Goal: Task Accomplishment & Management: Complete application form

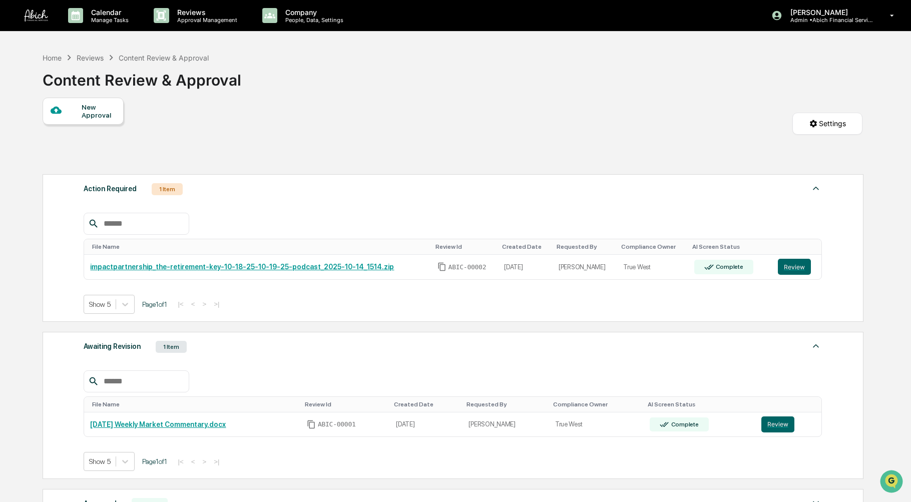
click at [279, 266] on link "impactpartnership_the-retirement-key-10-18-25-10-19-25-podcast_2025-10-14_1514.…" at bounding box center [242, 267] width 304 height 8
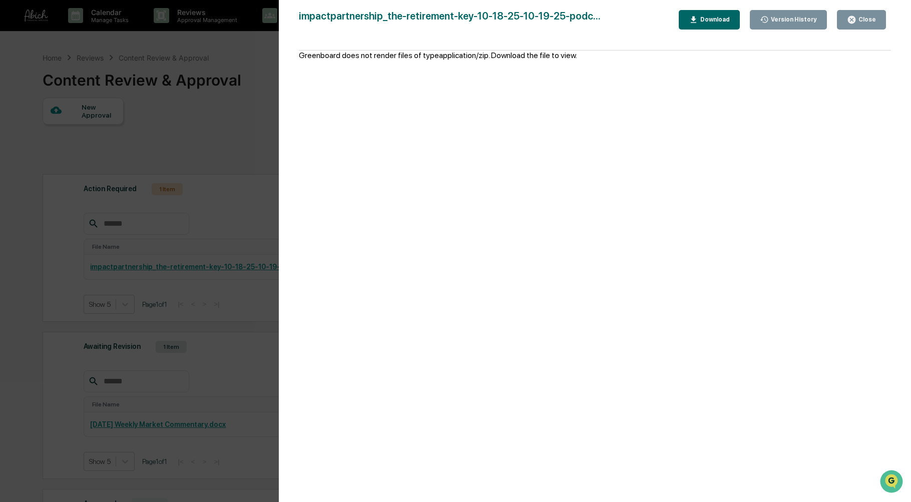
click at [856, 20] on icon "button" at bounding box center [852, 20] width 8 height 8
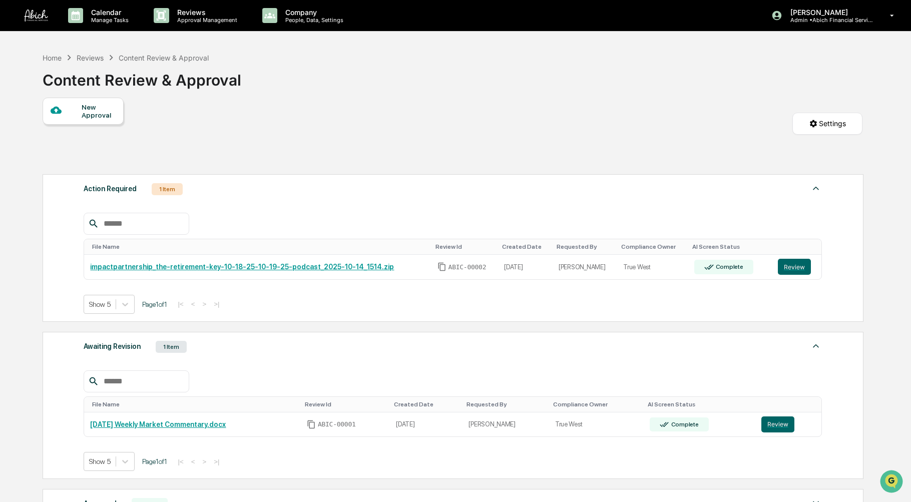
click at [408, 270] on div "impactpartnership_the-retirement-key-10-18-25-10-19-25-podcast_2025-10-14_1514.…" at bounding box center [257, 267] width 335 height 8
click at [795, 270] on button "Review" at bounding box center [794, 267] width 33 height 16
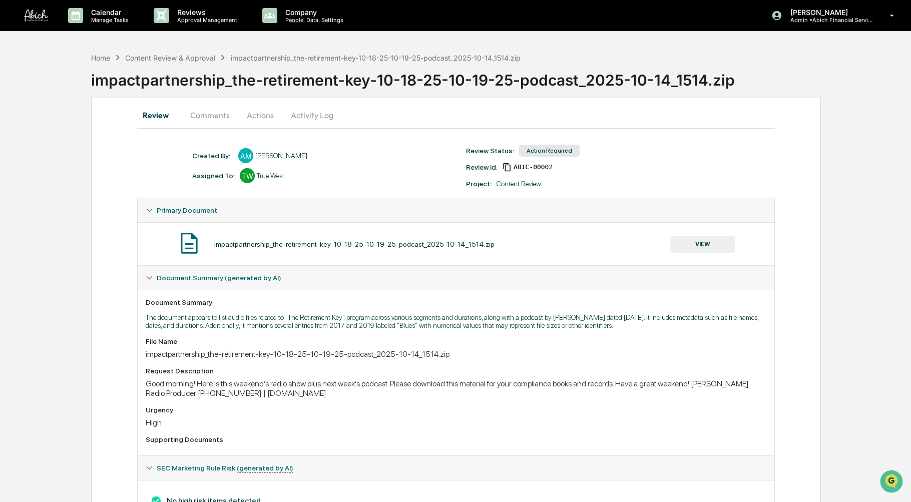
click at [207, 114] on button "Comments" at bounding box center [210, 115] width 56 height 24
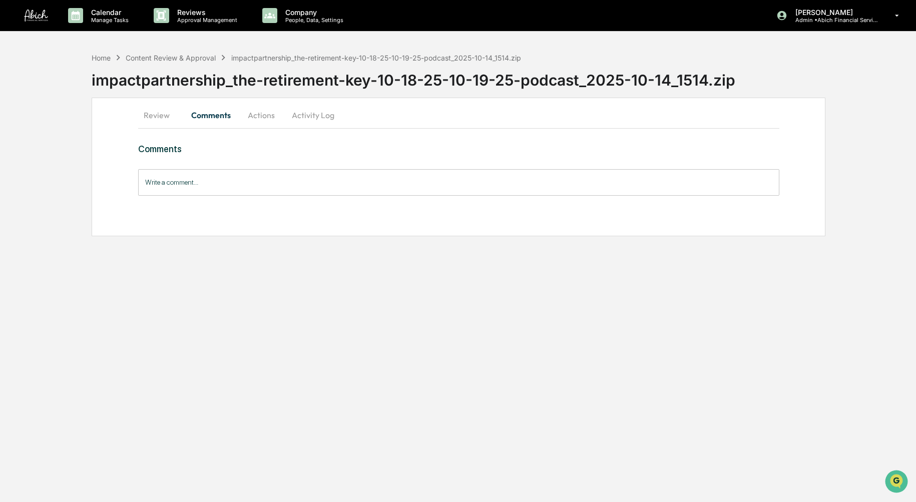
click at [270, 115] on button "Actions" at bounding box center [261, 115] width 45 height 24
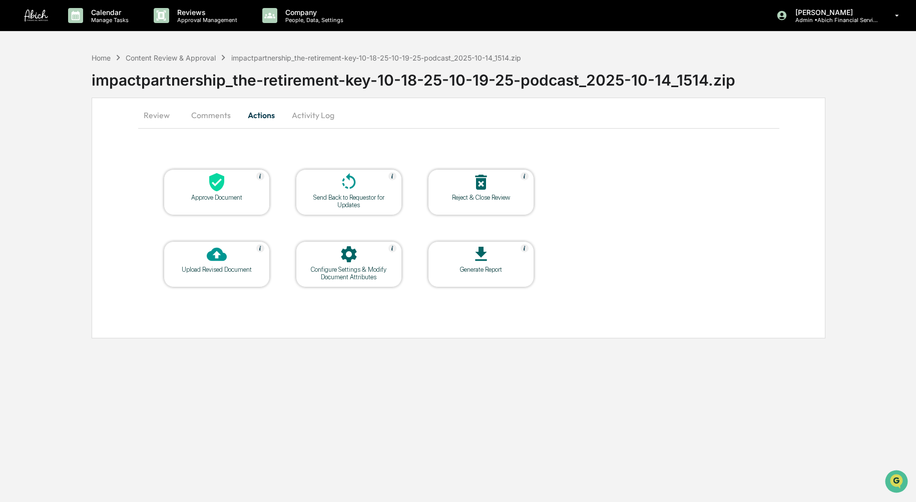
click at [327, 120] on button "Activity Log" at bounding box center [313, 115] width 59 height 24
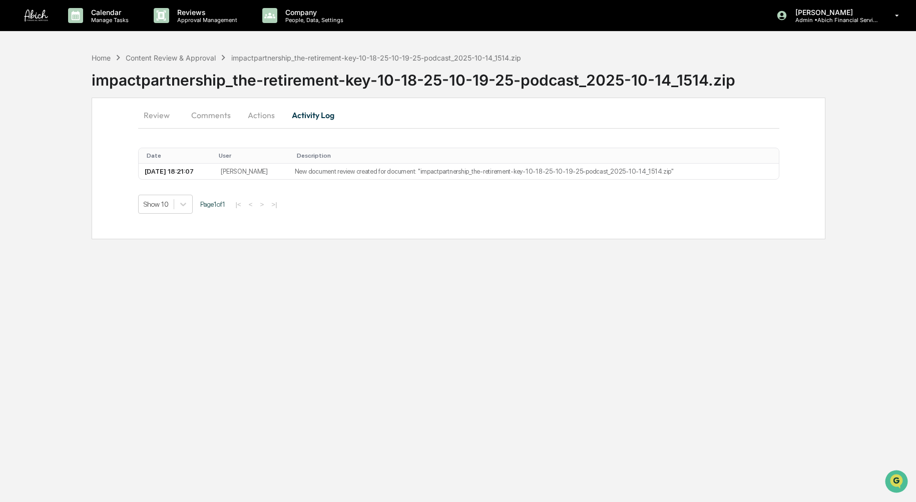
click at [258, 118] on button "Actions" at bounding box center [261, 115] width 45 height 24
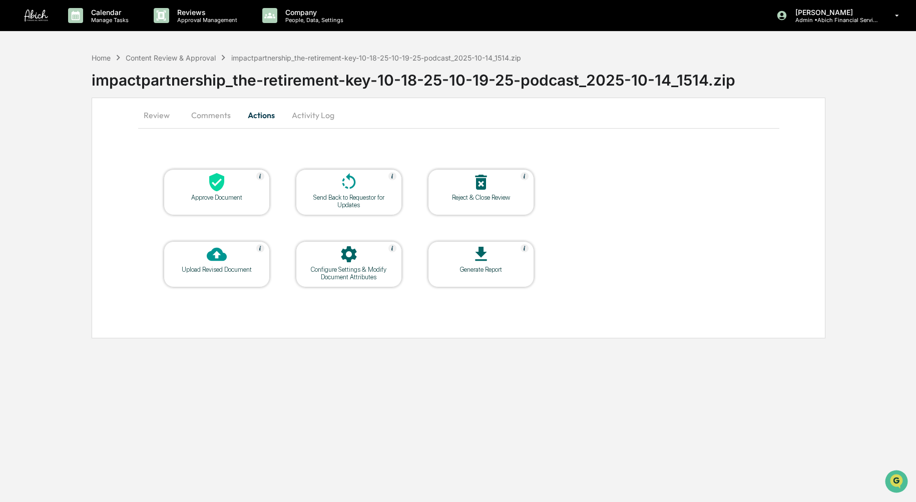
click at [213, 118] on button "Comments" at bounding box center [211, 115] width 56 height 24
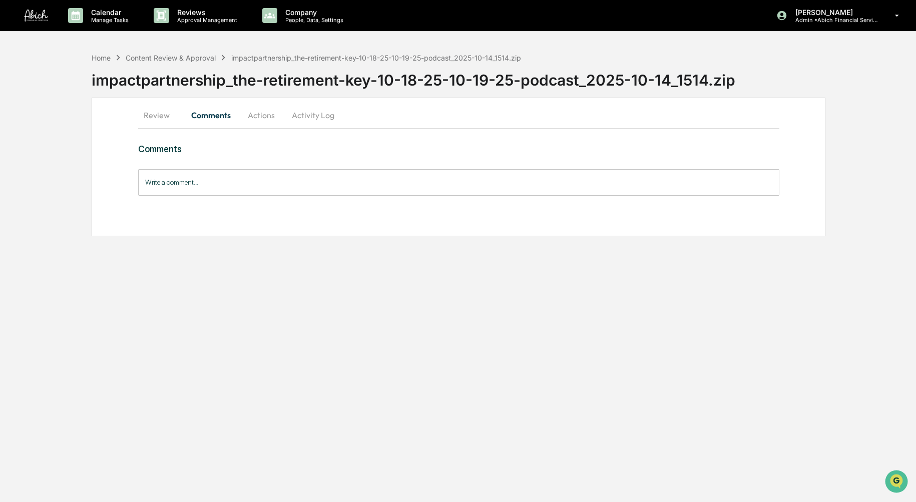
click at [262, 112] on button "Actions" at bounding box center [261, 115] width 45 height 24
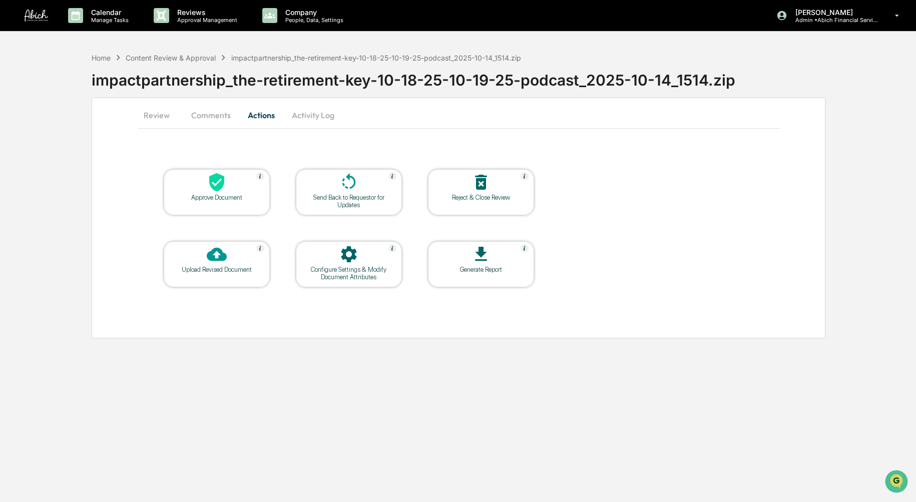
click at [480, 270] on div "Generate Report" at bounding box center [481, 270] width 90 height 8
click at [300, 8] on p "Company" at bounding box center [312, 12] width 71 height 9
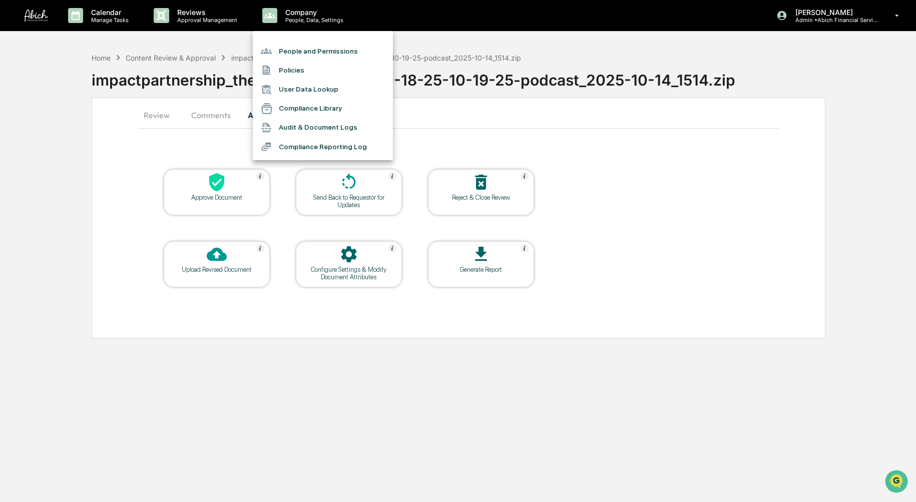
click at [528, 132] on div at bounding box center [458, 251] width 916 height 502
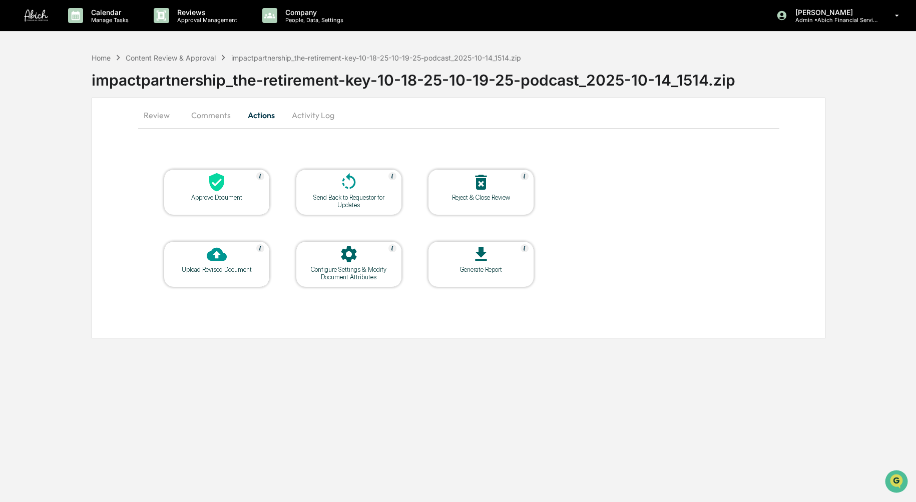
click at [165, 117] on button "Review" at bounding box center [160, 115] width 45 height 24
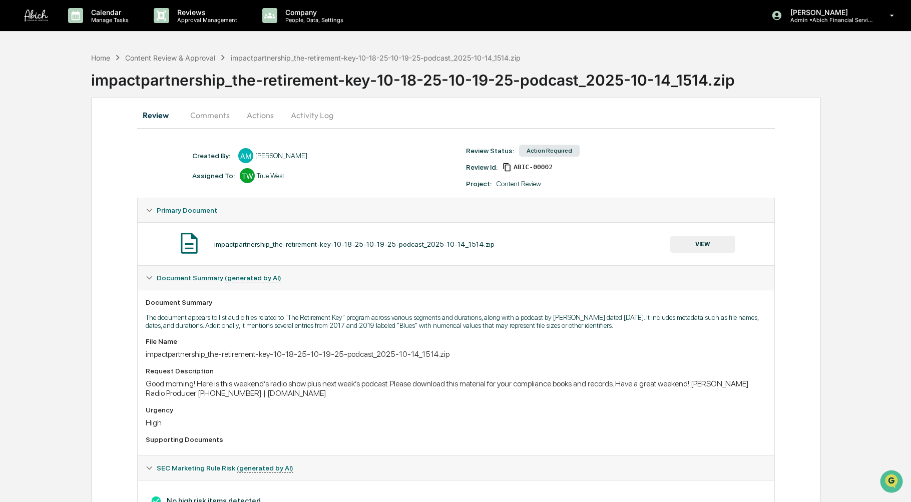
click at [138, 57] on div "Content Review & Approval" at bounding box center [170, 58] width 90 height 9
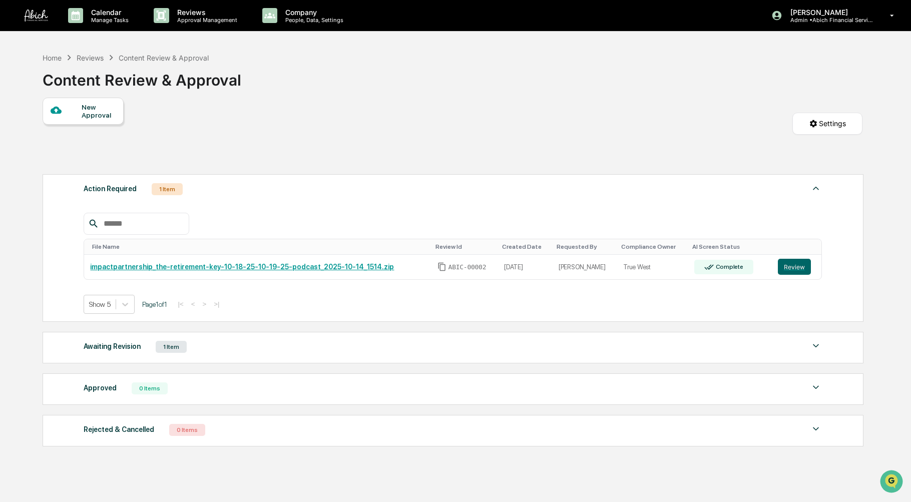
click at [333, 348] on div "Awaiting Revision 1 Item" at bounding box center [453, 347] width 738 height 14
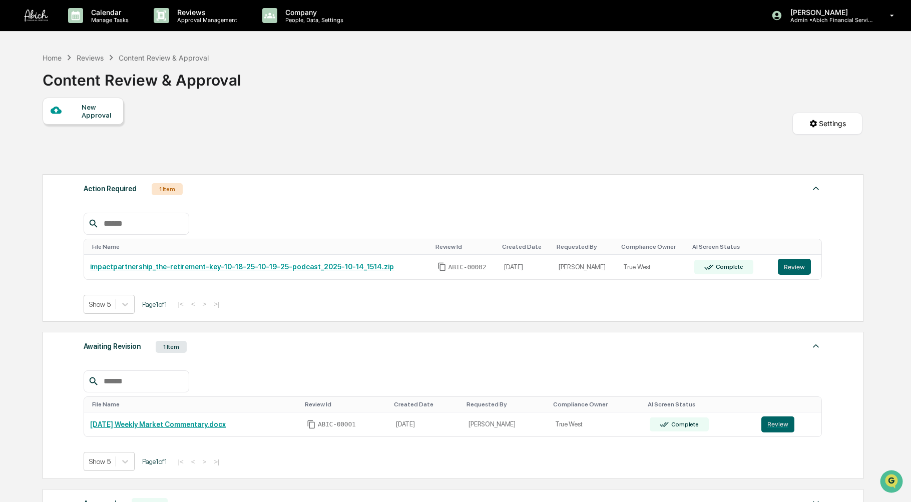
click at [768, 422] on button "Review" at bounding box center [778, 425] width 33 height 16
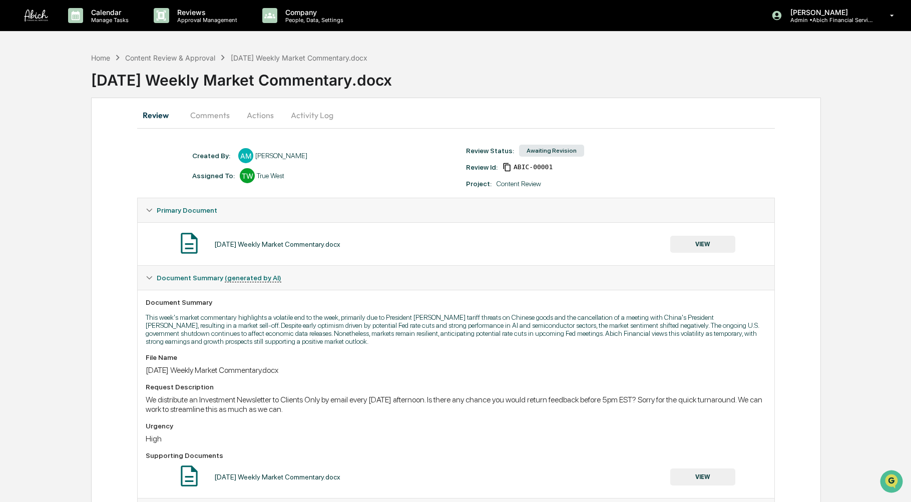
click at [207, 110] on button "Comments" at bounding box center [210, 115] width 56 height 24
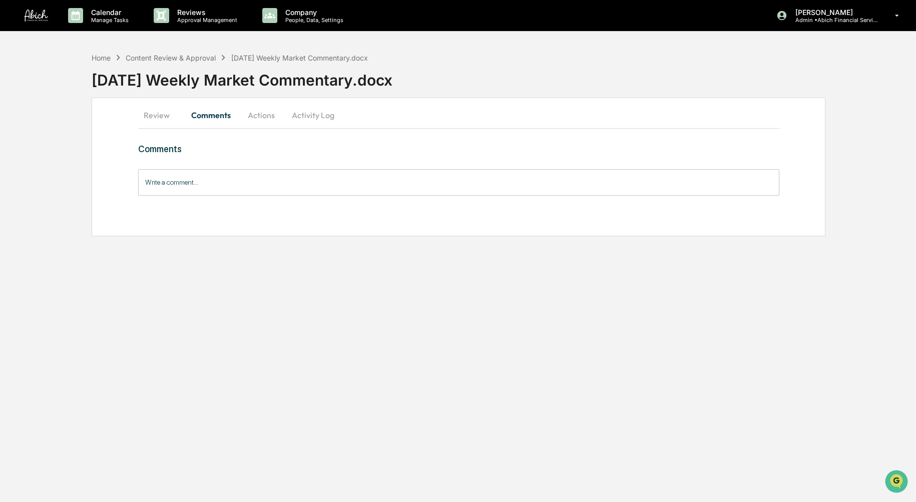
click at [268, 117] on button "Actions" at bounding box center [261, 115] width 45 height 24
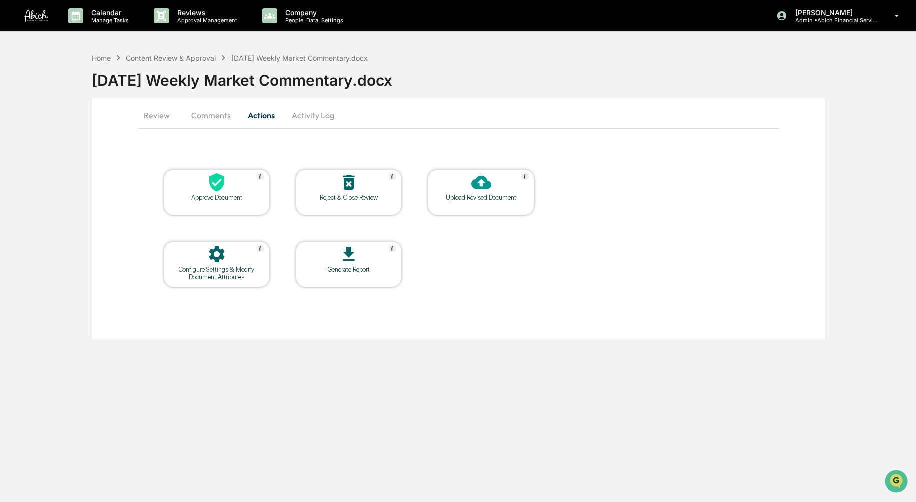
click at [323, 120] on button "Activity Log" at bounding box center [313, 115] width 59 height 24
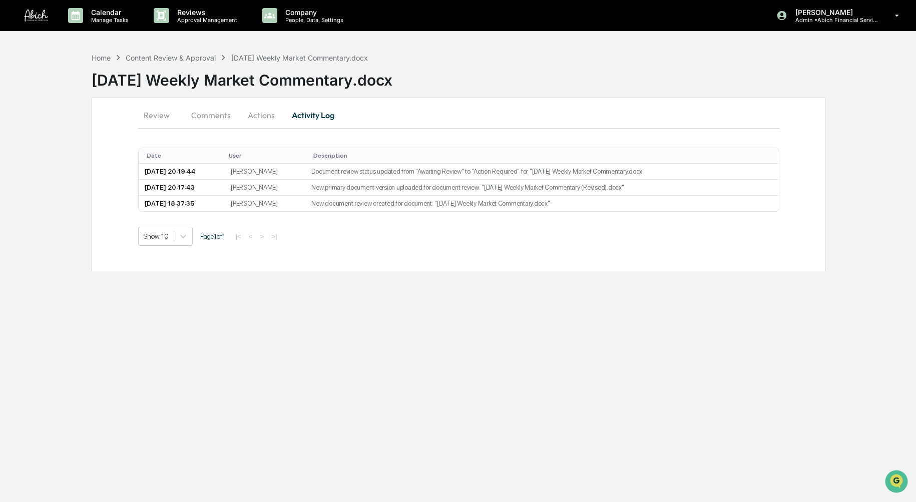
click at [153, 114] on button "Review" at bounding box center [160, 115] width 45 height 24
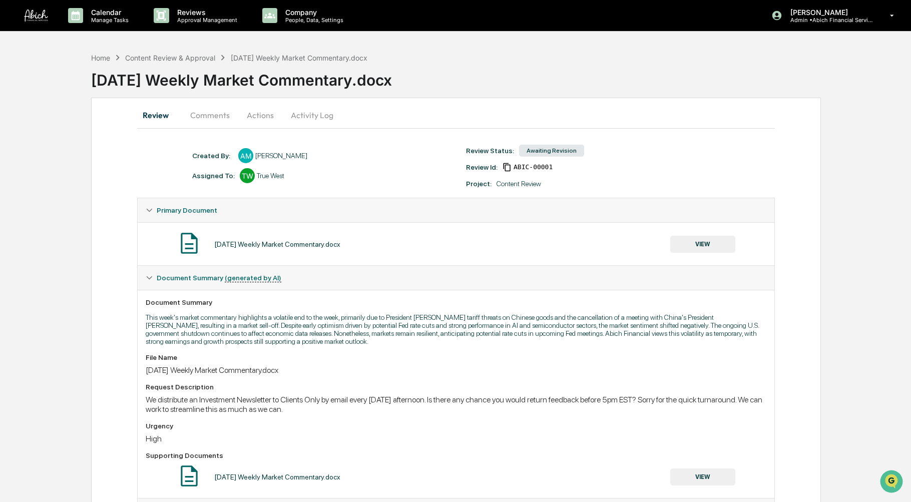
click at [263, 114] on button "Actions" at bounding box center [260, 115] width 45 height 24
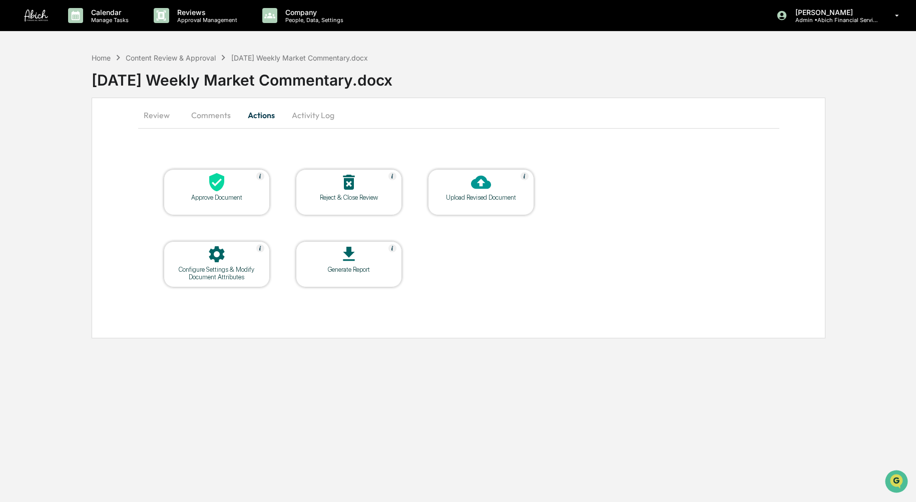
click at [227, 185] on div at bounding box center [217, 183] width 100 height 22
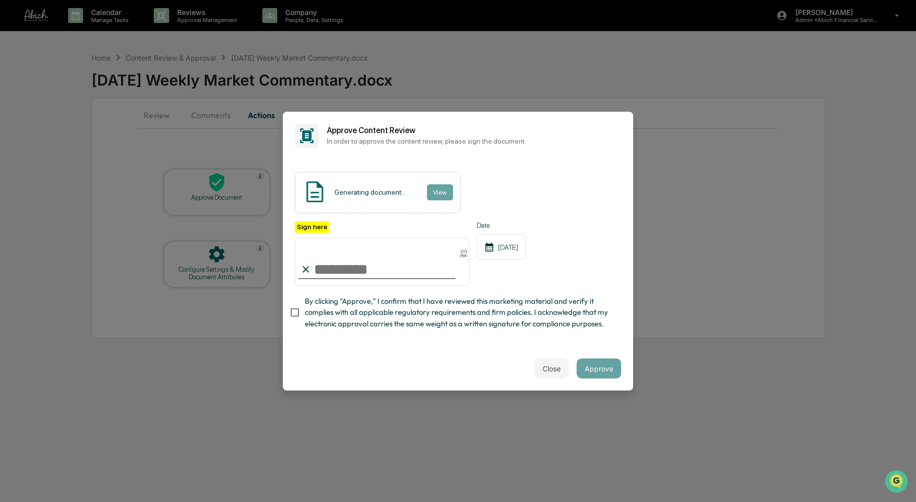
click at [546, 189] on div "Generating document... View" at bounding box center [458, 193] width 326 height 42
click at [556, 377] on button "Close" at bounding box center [552, 368] width 34 height 20
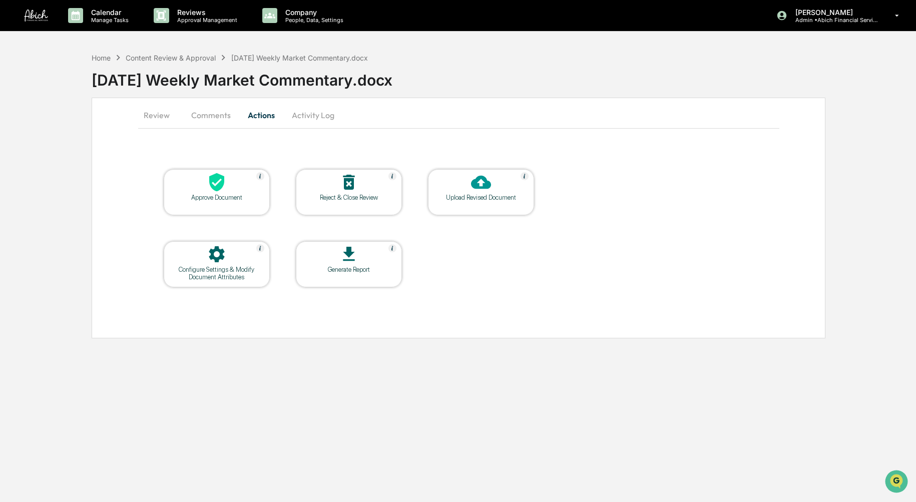
drag, startPoint x: 158, startPoint y: 117, endPoint x: 166, endPoint y: 119, distance: 8.3
click at [158, 116] on button "Review" at bounding box center [160, 115] width 45 height 24
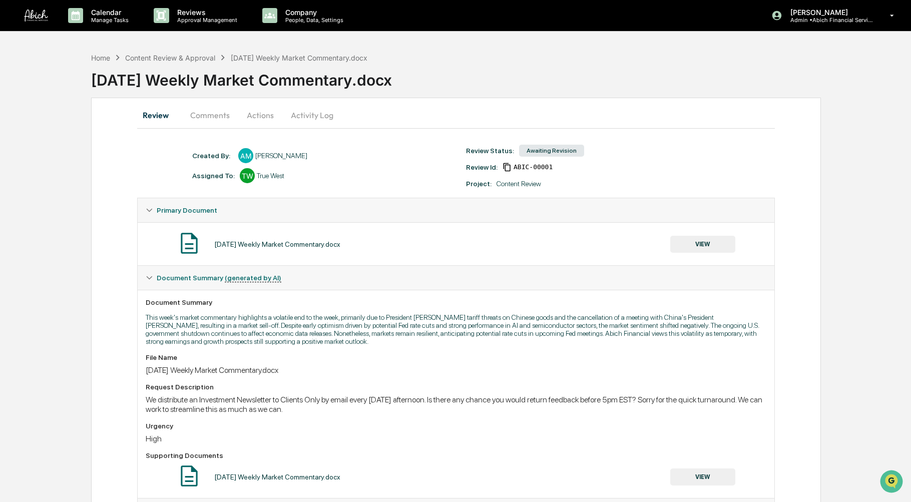
click at [103, 59] on div "Home" at bounding box center [100, 58] width 19 height 9
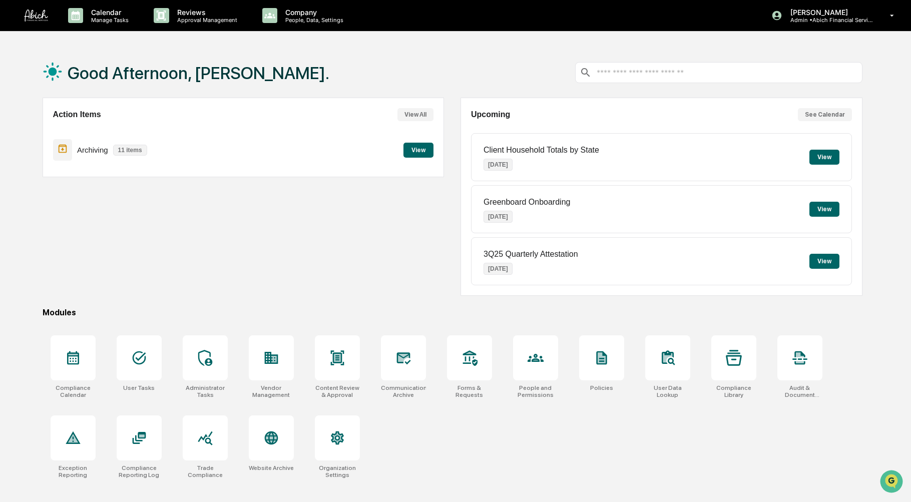
click at [226, 12] on p "Reviews" at bounding box center [205, 12] width 73 height 9
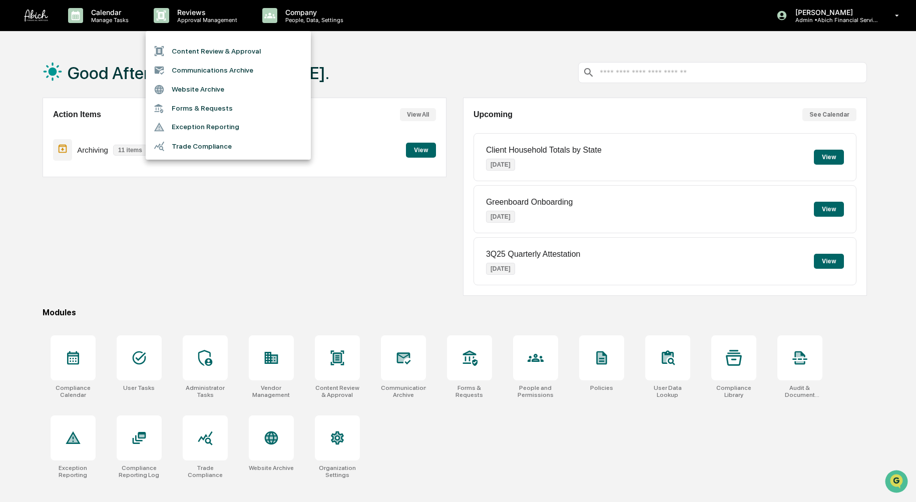
click at [230, 53] on li "Content Review & Approval" at bounding box center [228, 51] width 165 height 19
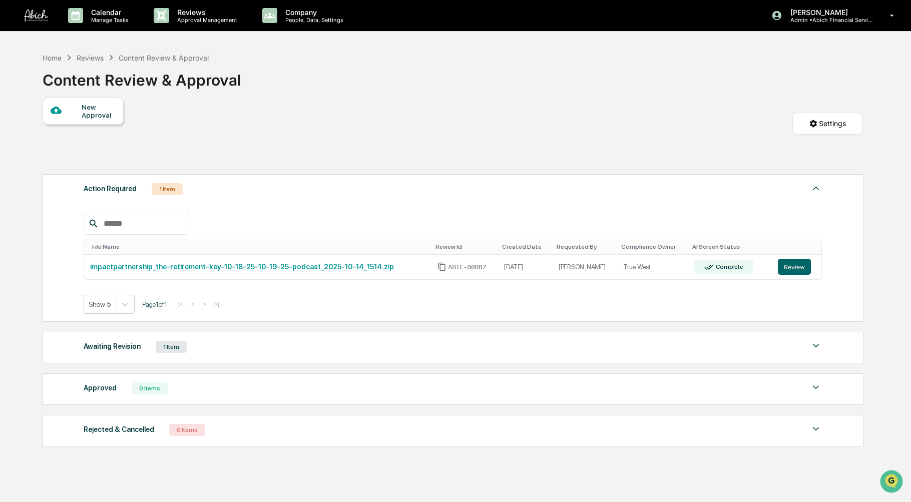
click at [185, 17] on p "Approval Management" at bounding box center [205, 20] width 73 height 7
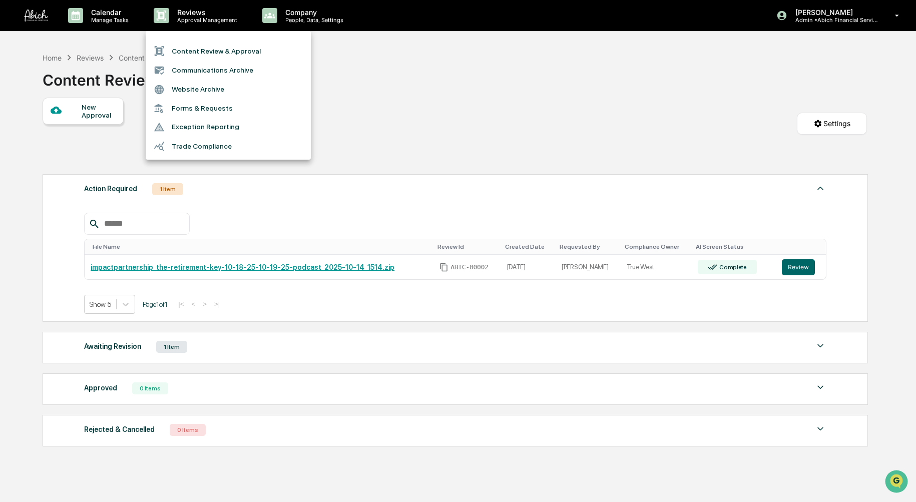
click at [194, 50] on li "Content Review & Approval" at bounding box center [228, 51] width 165 height 19
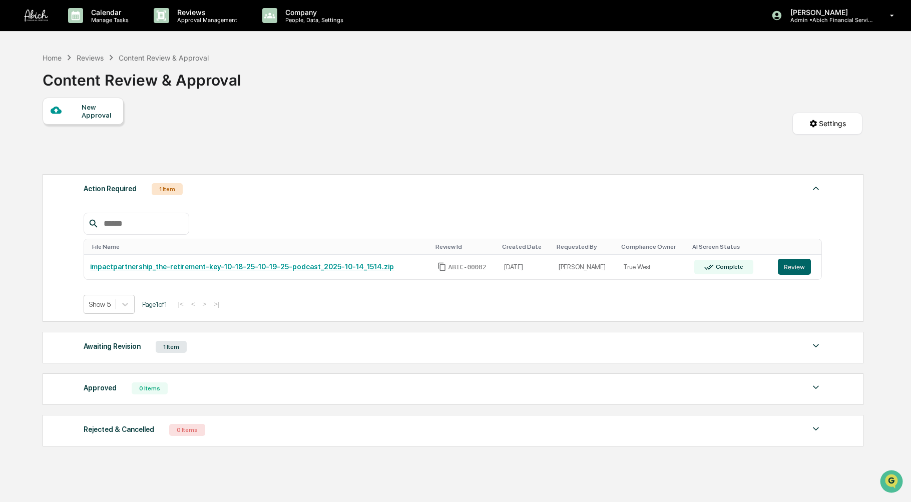
click at [92, 104] on div "New Approval" at bounding box center [99, 111] width 34 height 16
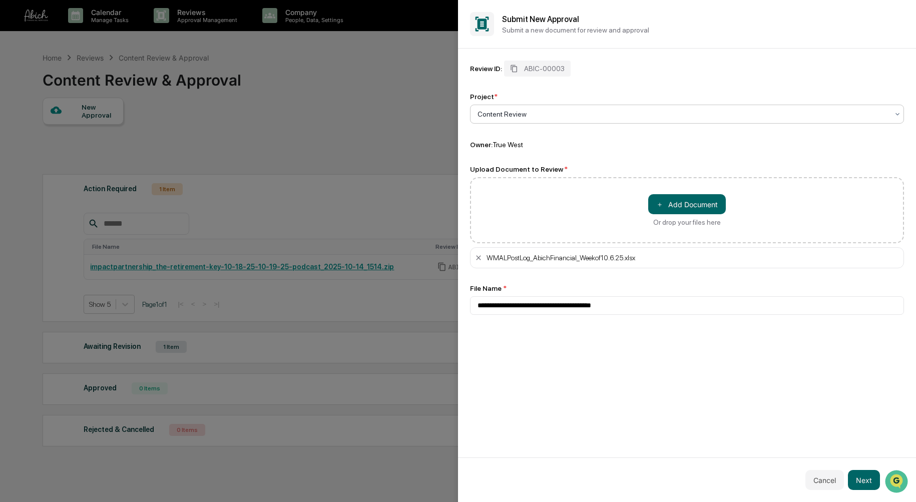
click at [476, 258] on icon at bounding box center [479, 258] width 8 height 8
click at [475, 258] on icon at bounding box center [479, 258] width 8 height 8
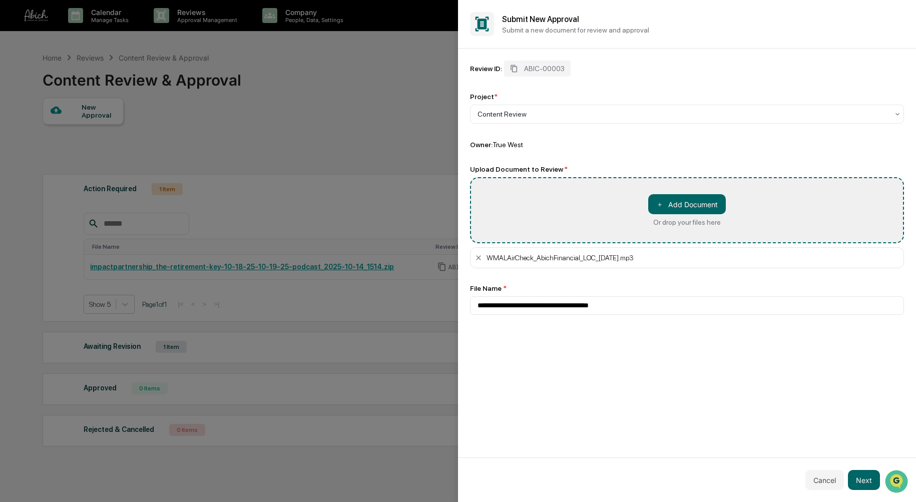
type input "**********"
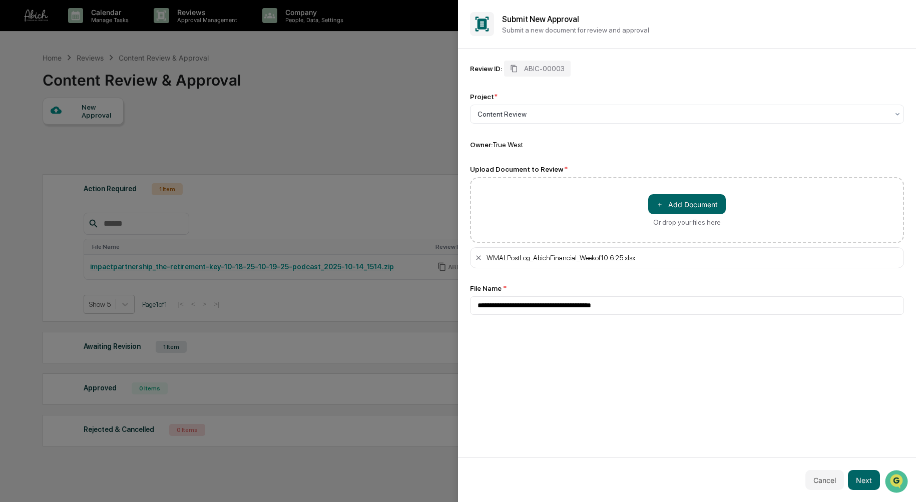
click at [868, 481] on button "Next" at bounding box center [864, 480] width 32 height 20
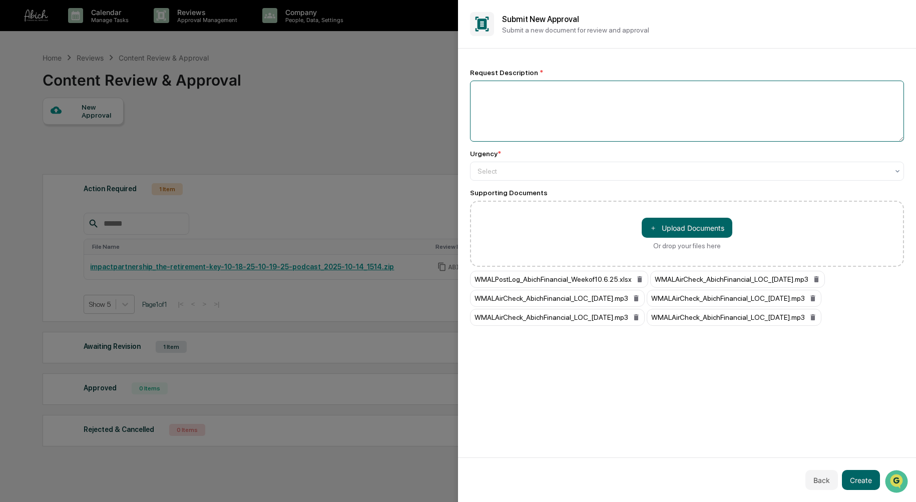
drag, startPoint x: 542, startPoint y: 109, endPoint x: 541, endPoint y: 104, distance: 5.0
click at [542, 108] on textarea at bounding box center [687, 111] width 434 height 61
paste textarea "**********"
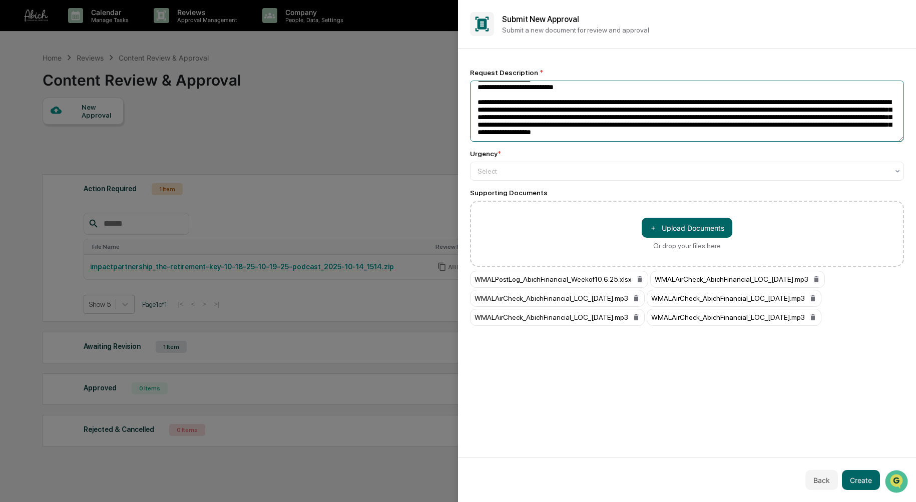
scroll to position [78, 0]
type textarea "**********"
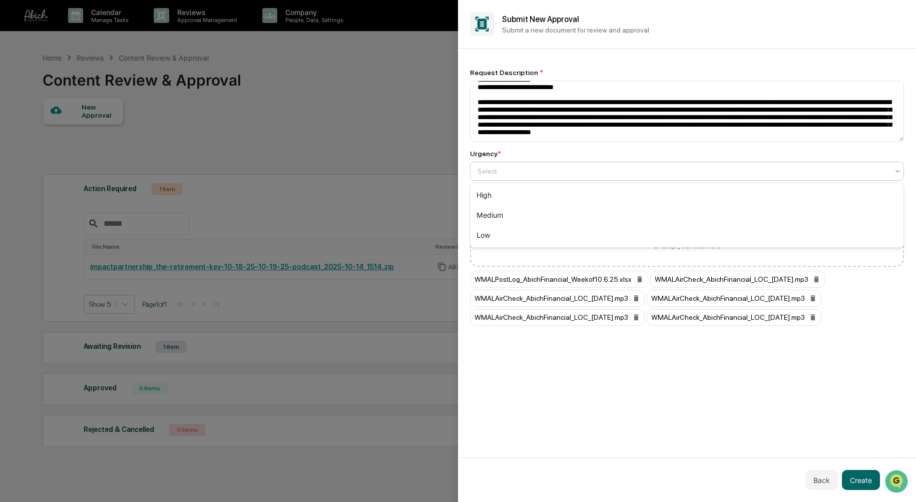
click at [788, 168] on div at bounding box center [683, 171] width 411 height 10
click at [546, 195] on div "High" at bounding box center [687, 195] width 433 height 20
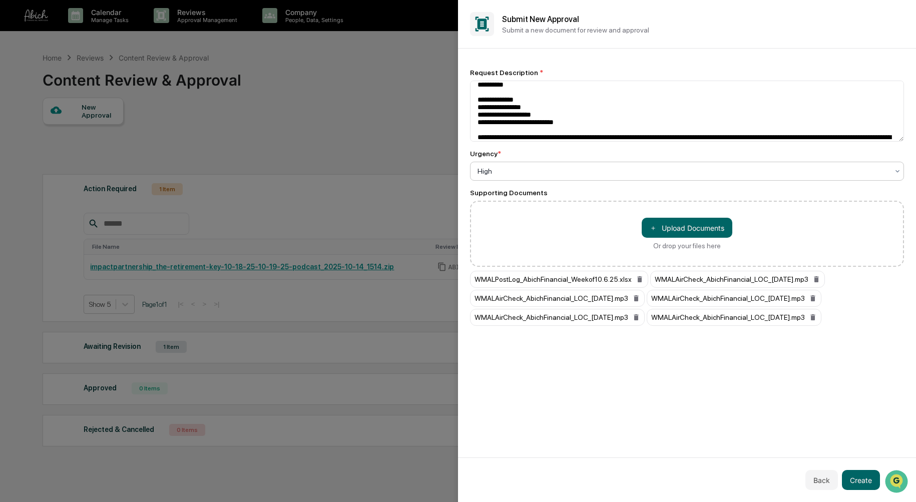
scroll to position [0, 0]
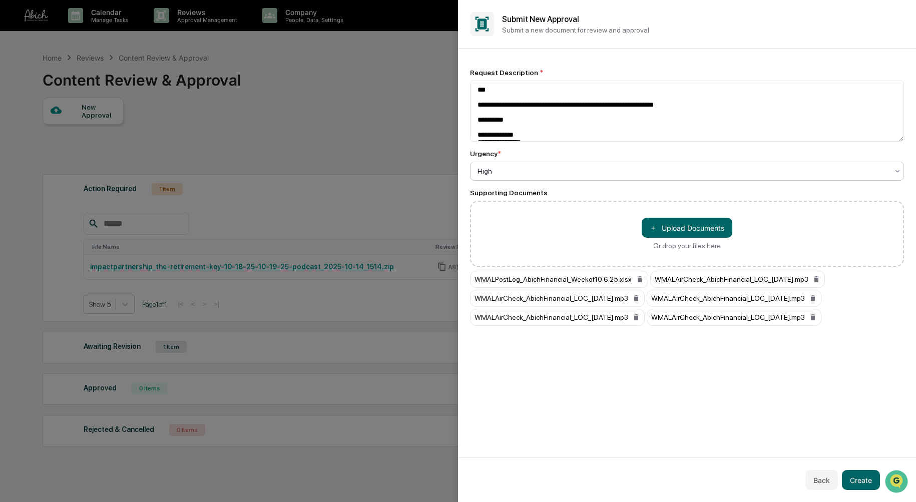
click at [739, 107] on textarea "**********" at bounding box center [687, 111] width 434 height 61
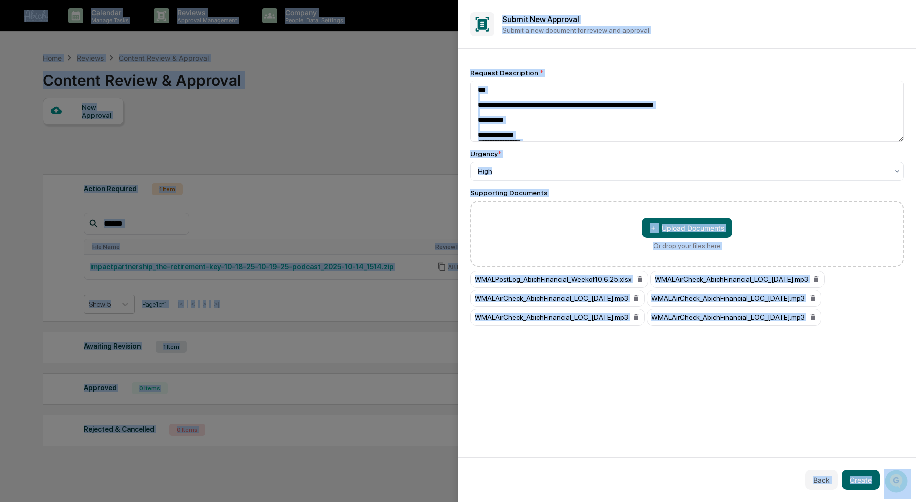
click at [737, 122] on textarea "**********" at bounding box center [687, 111] width 434 height 61
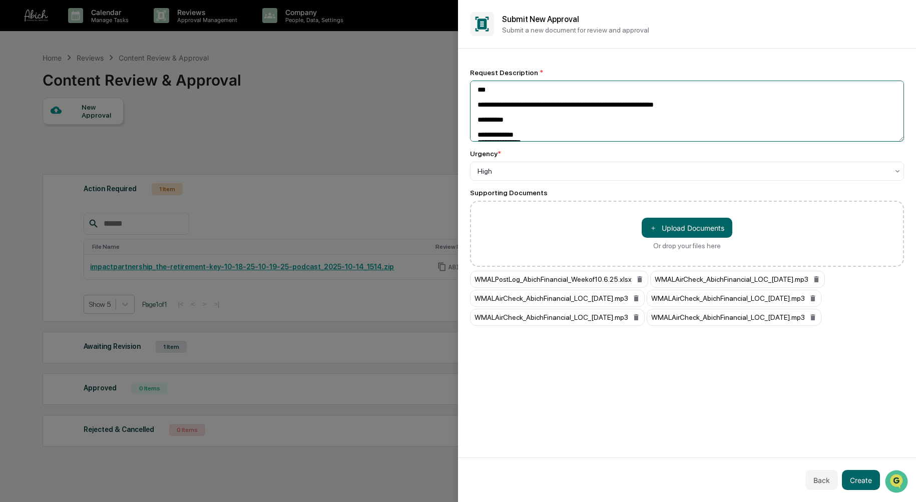
click at [623, 106] on textarea "**********" at bounding box center [687, 111] width 434 height 61
click at [740, 118] on textarea "**********" at bounding box center [687, 111] width 434 height 61
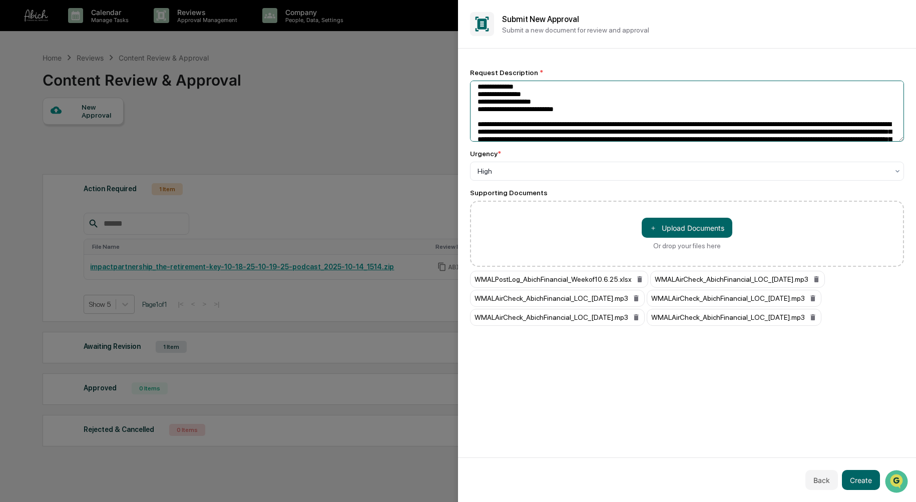
scroll to position [78, 0]
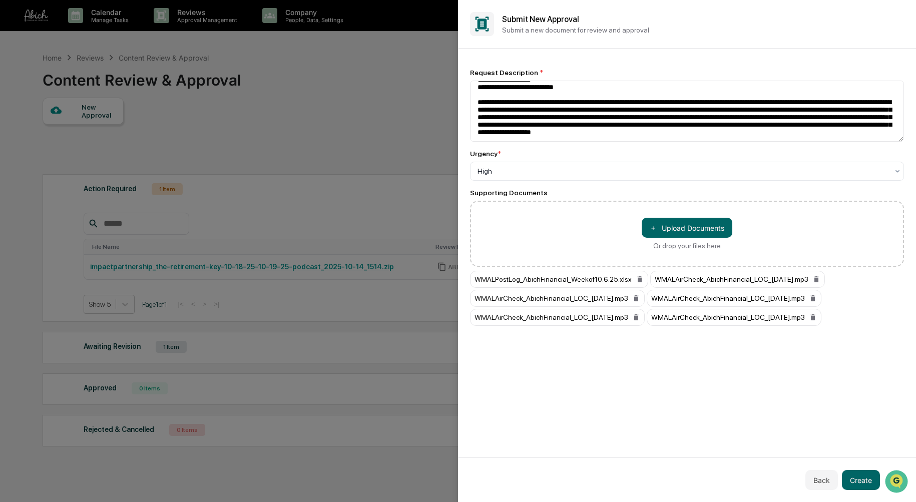
click at [867, 484] on button "Create" at bounding box center [861, 480] width 38 height 20
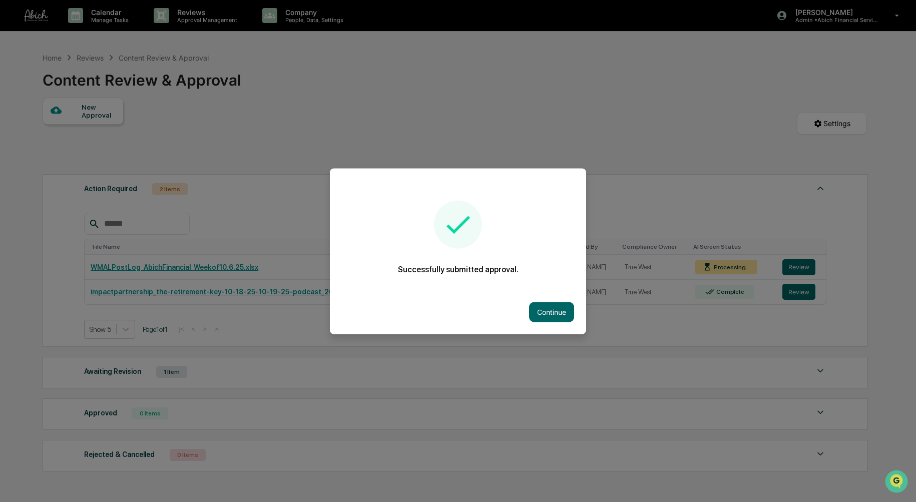
click at [557, 307] on button "Continue" at bounding box center [551, 312] width 45 height 20
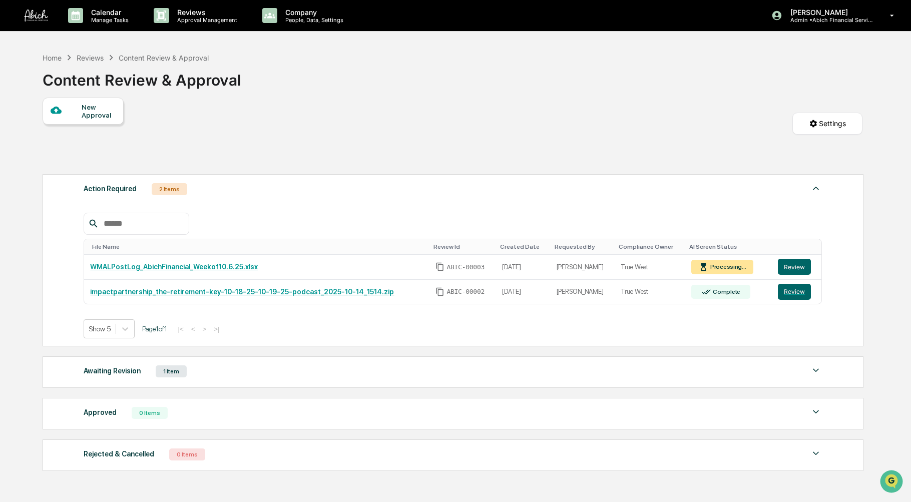
click at [93, 108] on div "New Approval" at bounding box center [99, 111] width 34 height 16
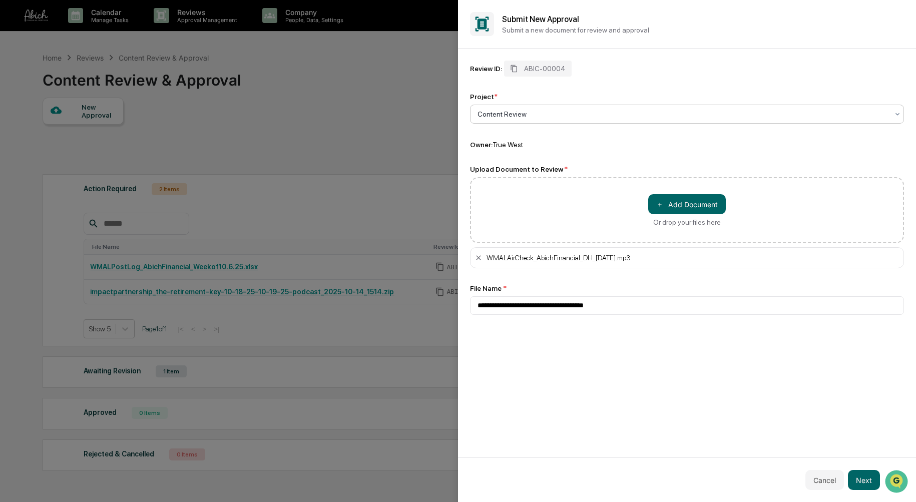
click at [862, 479] on button "Next" at bounding box center [864, 480] width 32 height 20
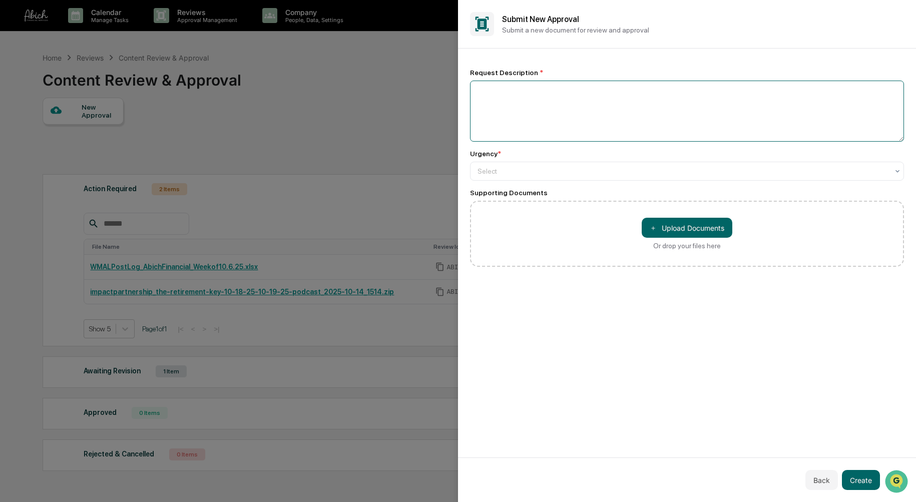
click at [586, 109] on textarea at bounding box center [687, 111] width 434 height 61
paste textarea "**********"
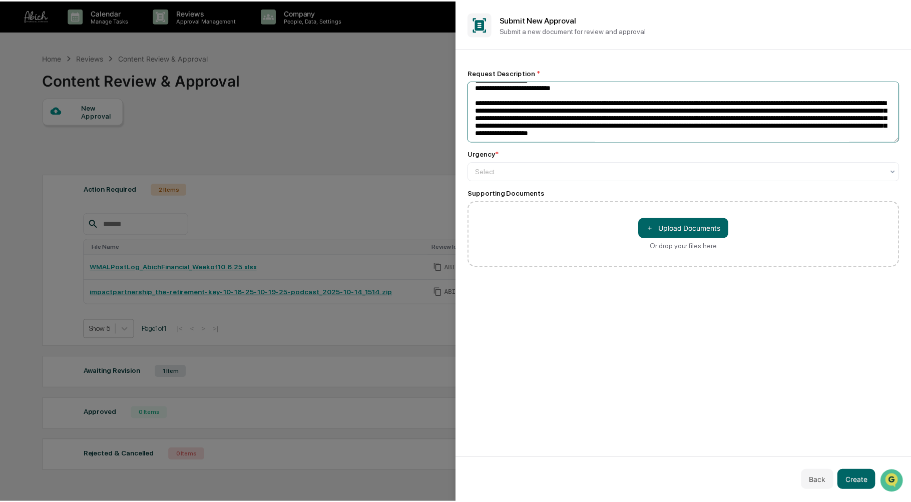
scroll to position [86, 0]
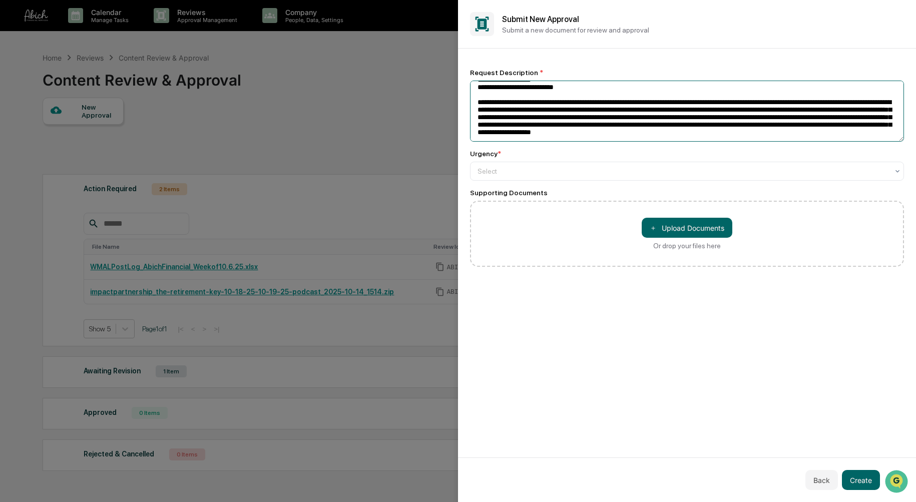
type textarea "**********"
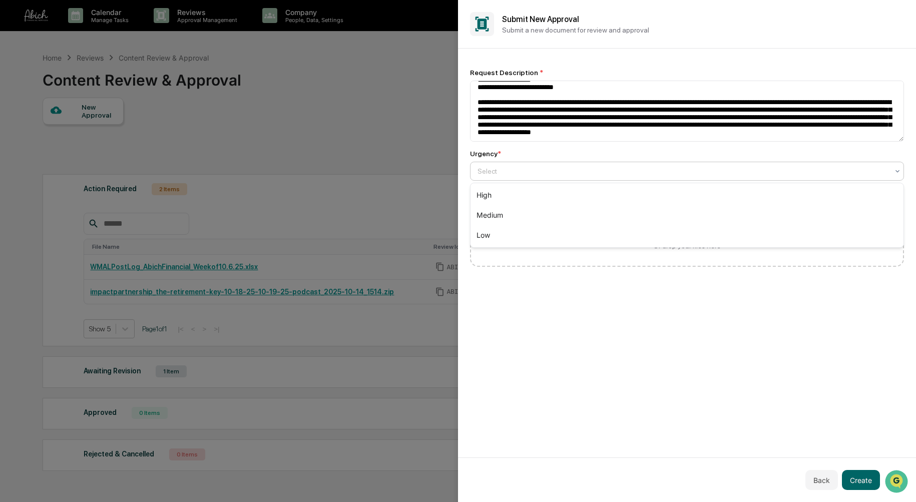
click at [600, 170] on div at bounding box center [683, 171] width 411 height 10
click at [547, 196] on div "High" at bounding box center [687, 195] width 433 height 20
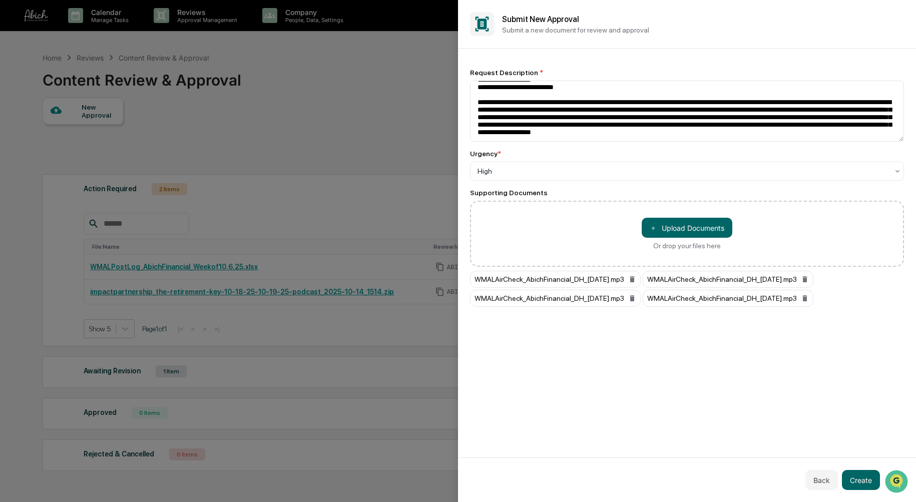
click at [803, 301] on icon at bounding box center [805, 298] width 5 height 6
click at [854, 482] on button "Create" at bounding box center [861, 480] width 38 height 20
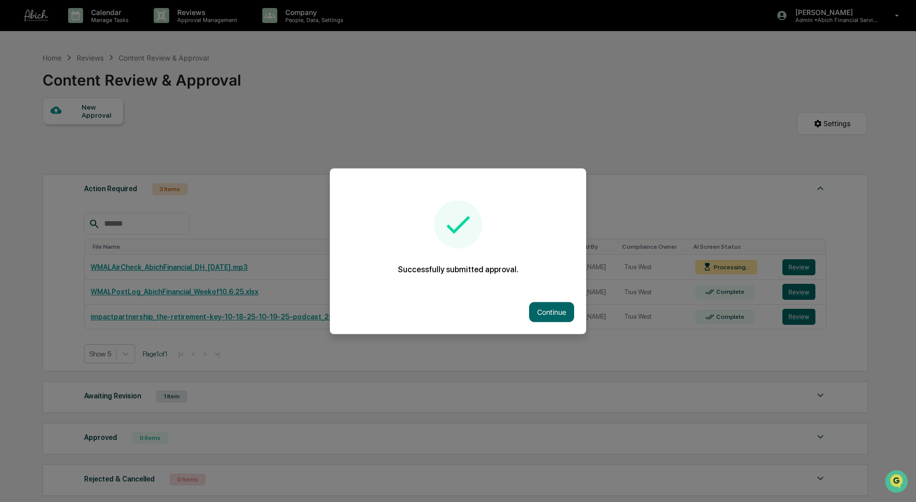
click at [544, 310] on button "Continue" at bounding box center [551, 312] width 45 height 20
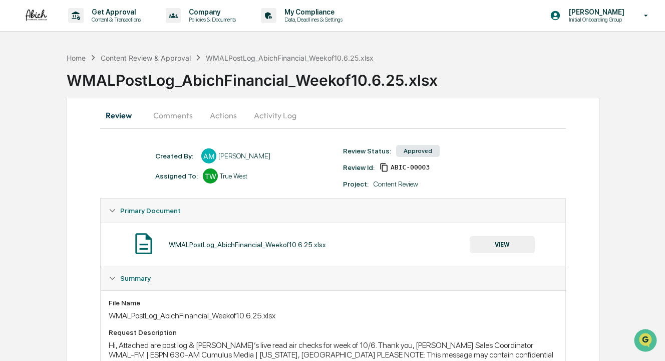
click at [83, 56] on div "Home" at bounding box center [76, 58] width 19 height 9
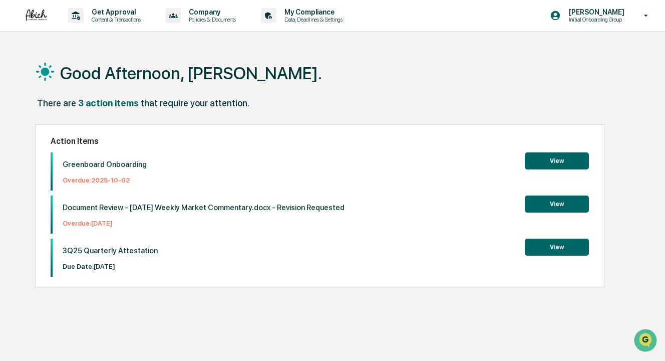
click at [113, 18] on p "Content & Transactions" at bounding box center [115, 19] width 62 height 7
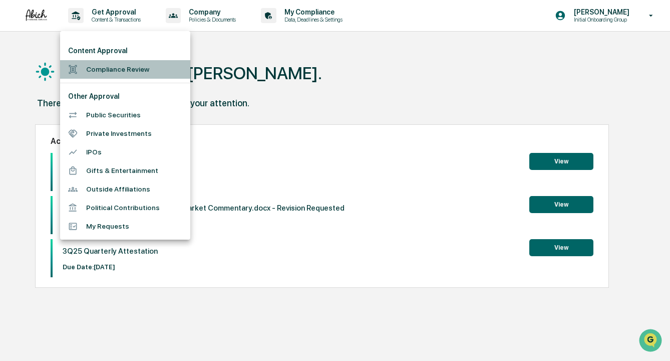
click at [102, 69] on li "Compliance Review" at bounding box center [125, 69] width 130 height 19
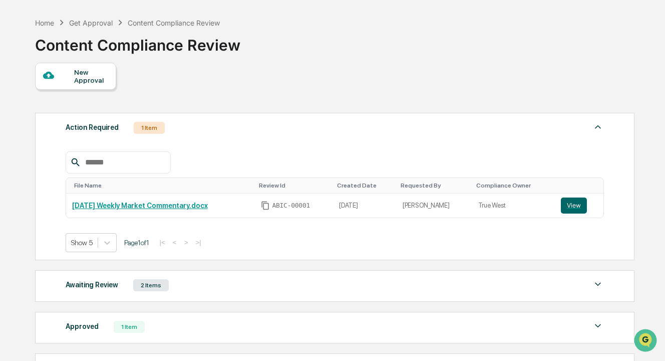
scroll to position [124, 0]
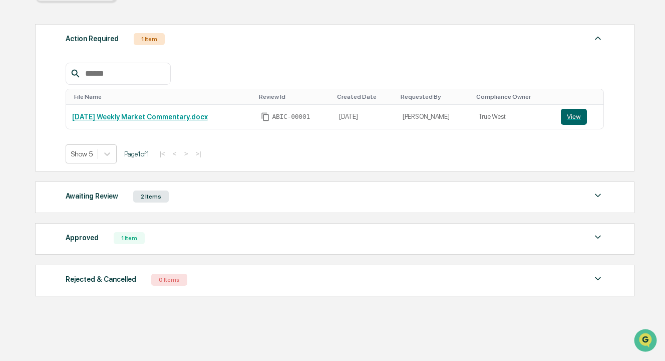
click at [454, 196] on div "Awaiting Review 2 Items" at bounding box center [335, 196] width 539 height 14
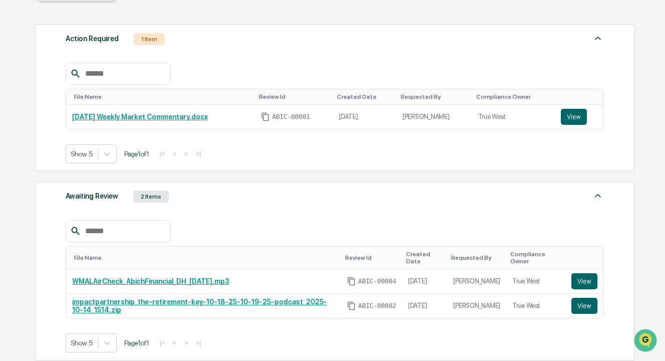
click at [589, 273] on button "View" at bounding box center [584, 281] width 26 height 16
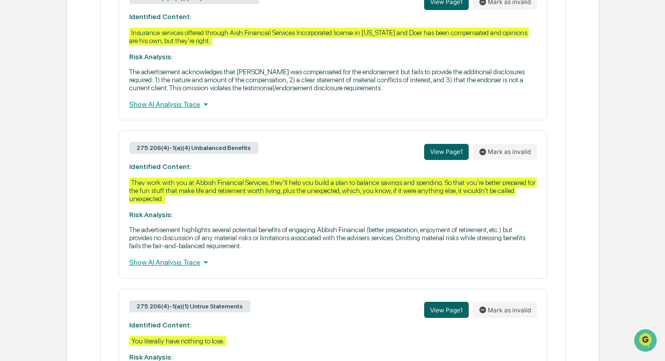
scroll to position [626, 0]
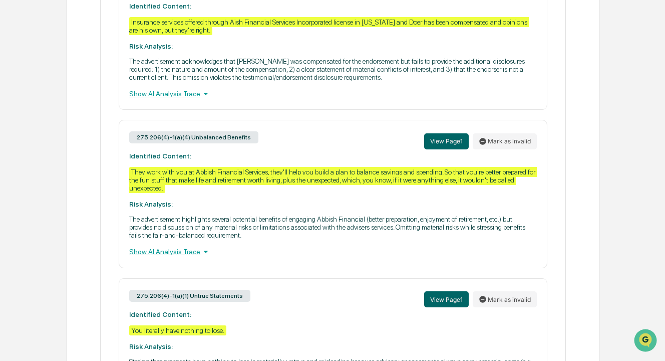
click at [204, 251] on icon at bounding box center [206, 252] width 5 height 3
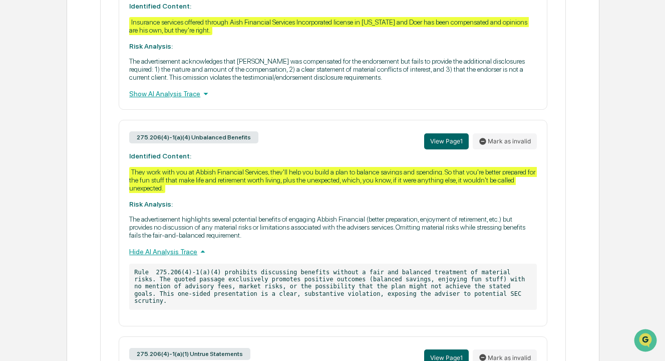
click at [201, 250] on icon at bounding box center [203, 251] width 5 height 3
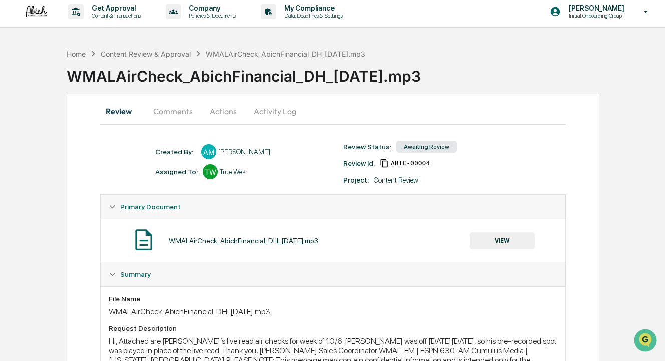
scroll to position [0, 0]
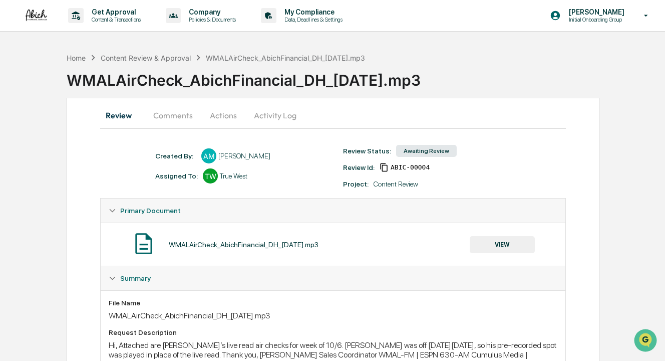
click at [177, 112] on button "Comments" at bounding box center [173, 115] width 56 height 24
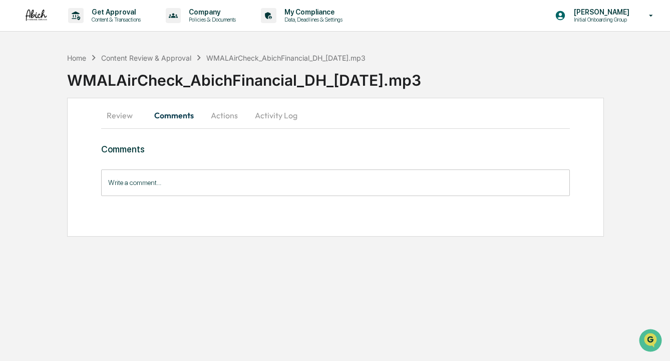
click at [221, 118] on button "Actions" at bounding box center [224, 115] width 45 height 24
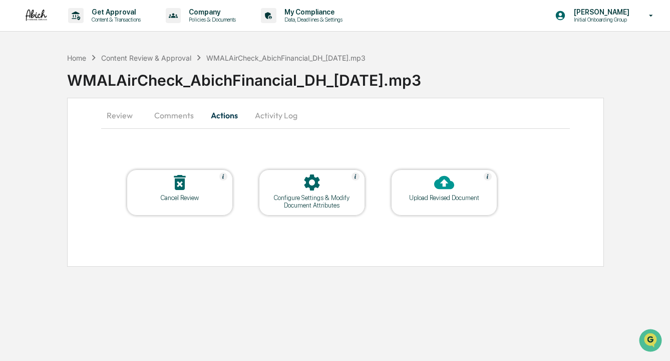
click at [178, 111] on button "Comments" at bounding box center [174, 115] width 56 height 24
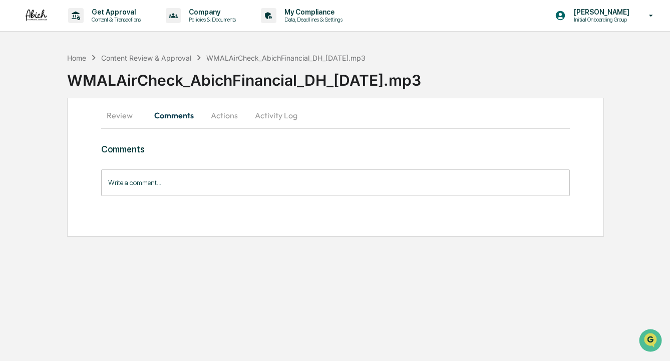
click at [290, 116] on button "Activity Log" at bounding box center [276, 115] width 59 height 24
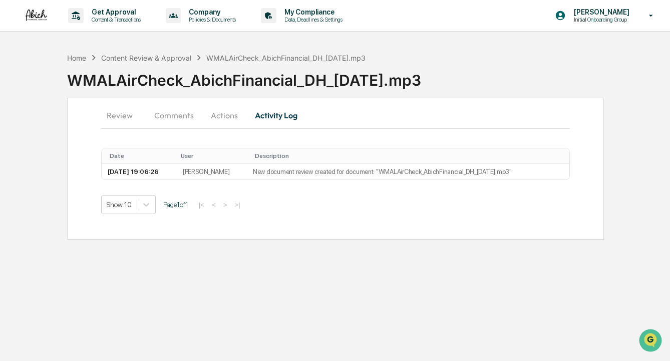
click at [224, 115] on button "Actions" at bounding box center [224, 115] width 45 height 24
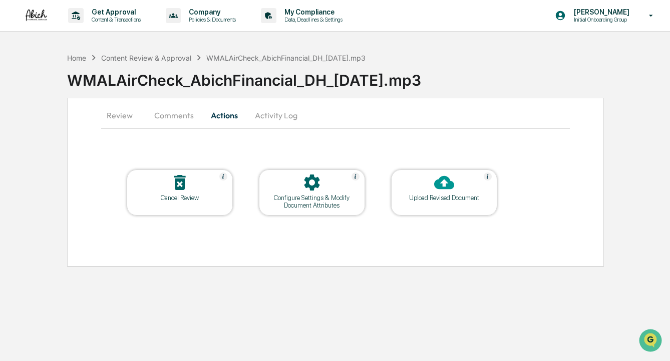
click at [171, 119] on button "Comments" at bounding box center [174, 115] width 56 height 24
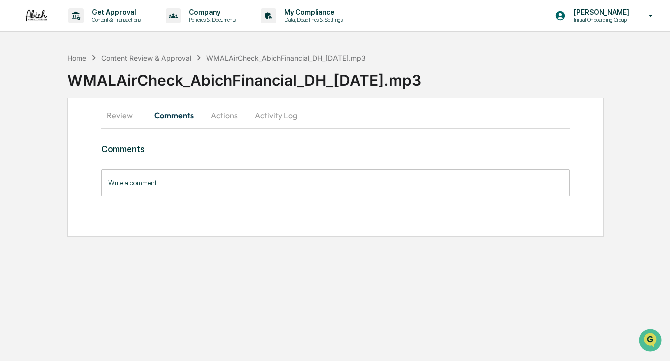
click at [127, 120] on button "Review" at bounding box center [123, 115] width 45 height 24
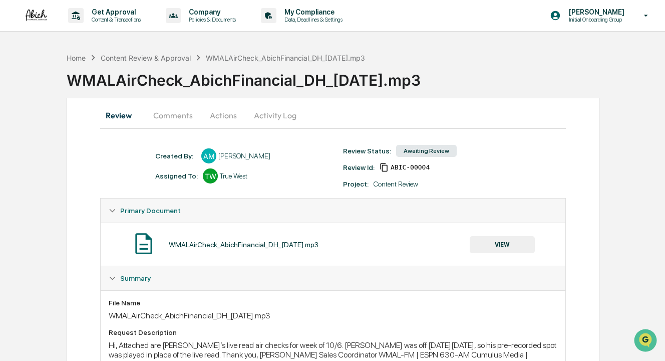
click at [268, 110] on button "Activity Log" at bounding box center [275, 115] width 59 height 24
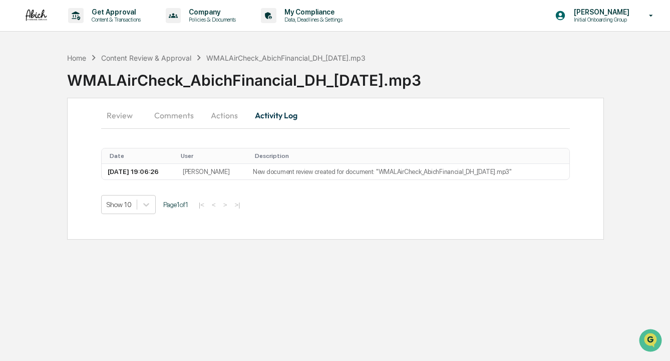
click at [215, 115] on button "Actions" at bounding box center [224, 115] width 45 height 24
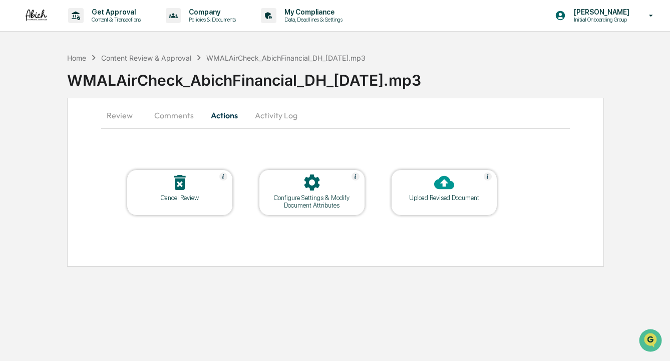
click at [121, 117] on button "Review" at bounding box center [123, 115] width 45 height 24
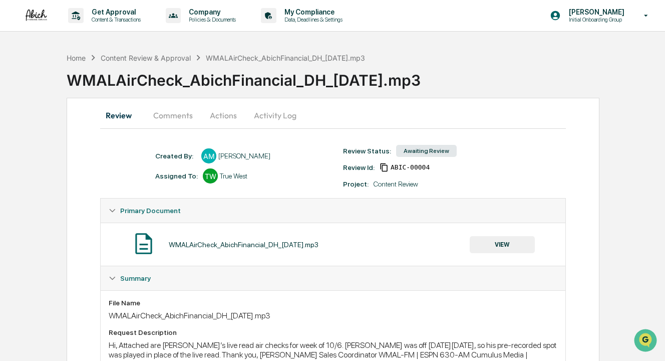
click at [80, 54] on div "Home" at bounding box center [76, 58] width 19 height 9
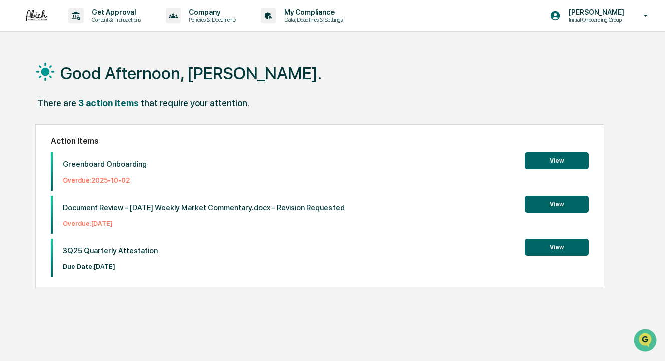
click at [315, 24] on div "My Compliance Data, Deadlines & Settings" at bounding box center [305, 15] width 97 height 31
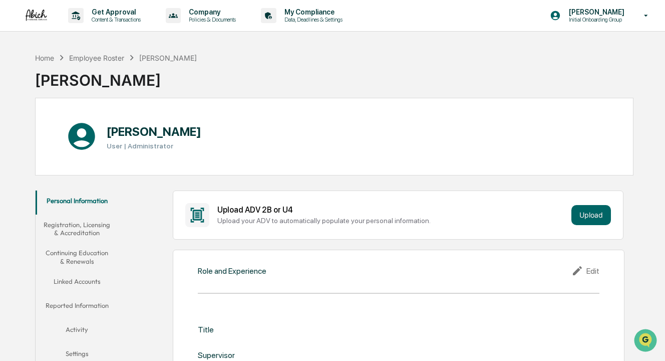
click at [222, 21] on p "Policies & Documents" at bounding box center [211, 19] width 60 height 7
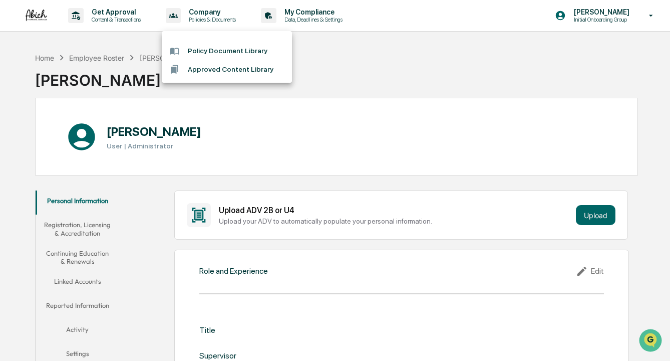
click at [122, 13] on div at bounding box center [335, 180] width 670 height 361
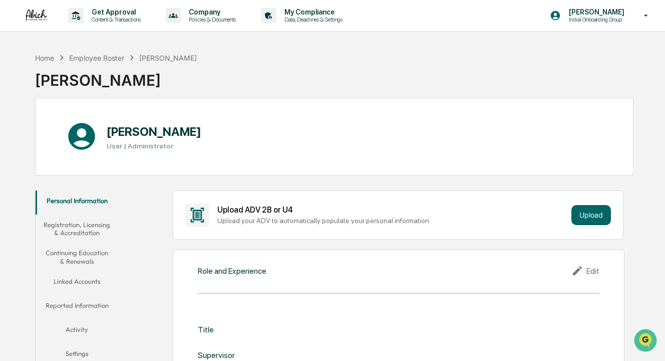
click at [122, 13] on p "Get Approval" at bounding box center [115, 12] width 62 height 8
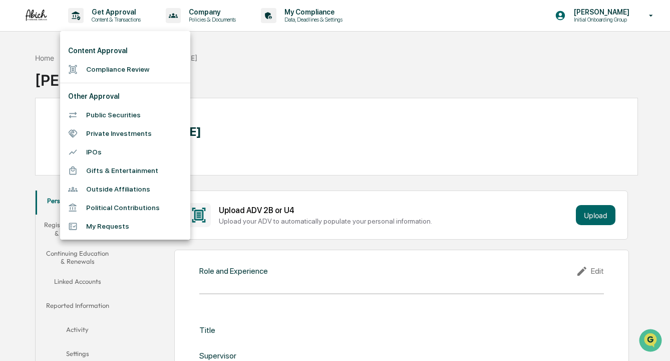
click at [106, 68] on li "Compliance Review" at bounding box center [125, 69] width 130 height 19
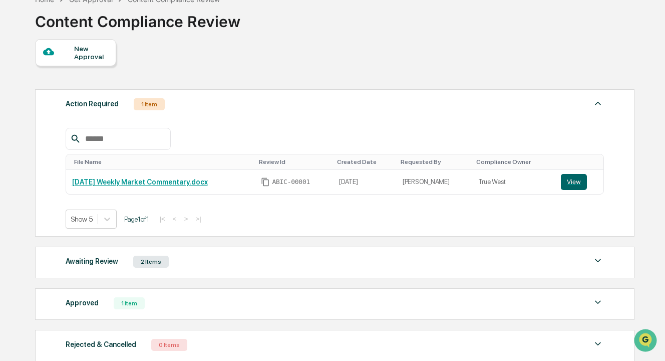
scroll to position [124, 0]
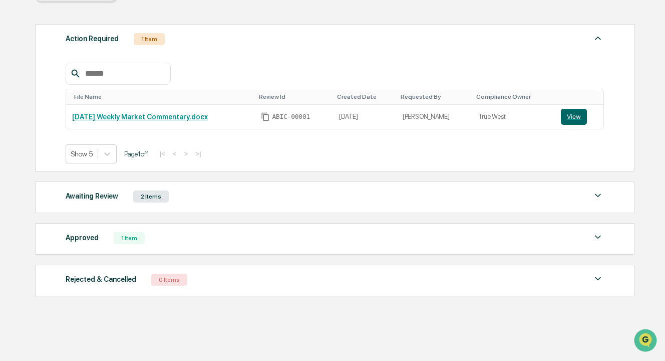
click at [577, 117] on button "View" at bounding box center [574, 117] width 26 height 16
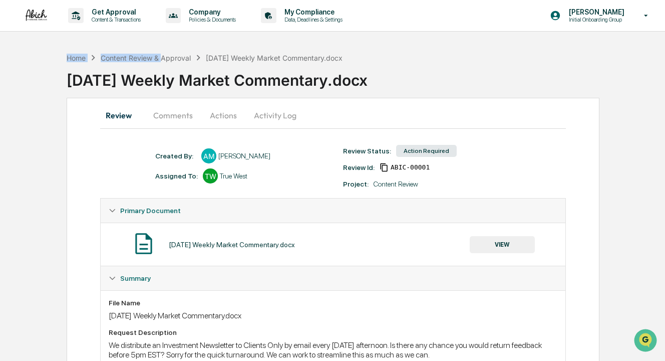
click at [162, 52] on div "Home Content Review & Approval [DATE] Weekly Market Commentary.docx" at bounding box center [205, 57] width 276 height 11
click at [172, 63] on div "Home Content Review & Approval [DATE] Weekly Market Commentary.docx" at bounding box center [205, 57] width 276 height 11
click at [174, 57] on div "Content Review & Approval" at bounding box center [146, 58] width 90 height 9
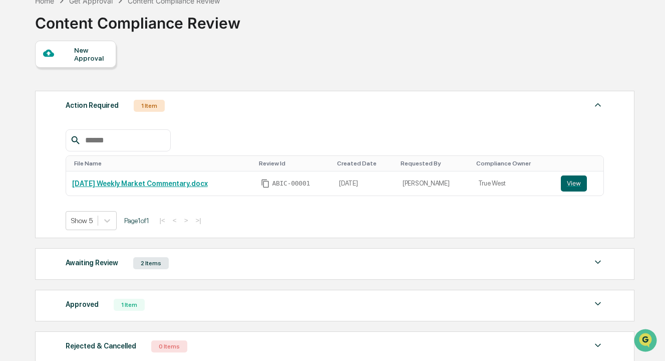
scroll to position [124, 0]
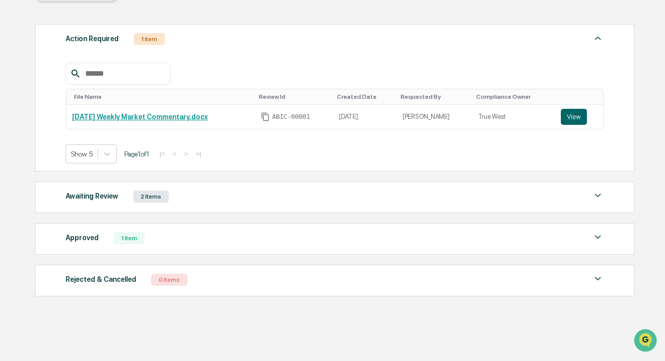
click at [428, 239] on div "Approved 1 Item" at bounding box center [335, 238] width 539 height 14
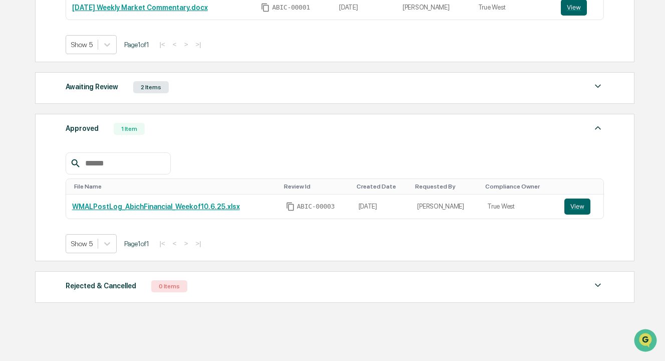
scroll to position [239, 0]
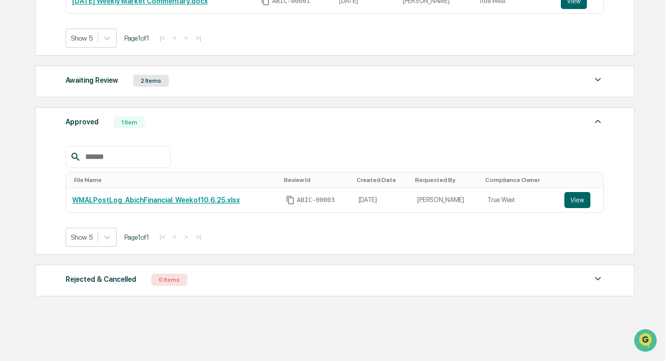
click at [437, 81] on div "Awaiting Review 2 Items" at bounding box center [335, 81] width 539 height 14
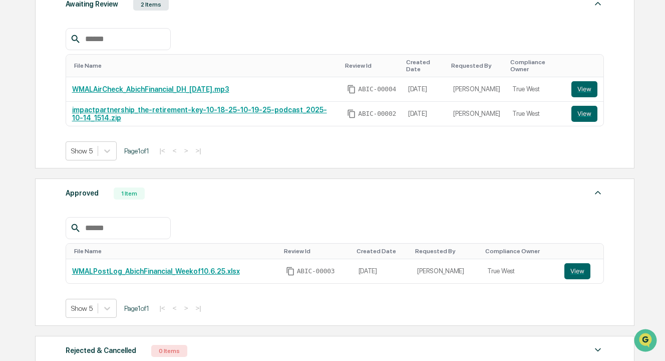
scroll to position [380, 0]
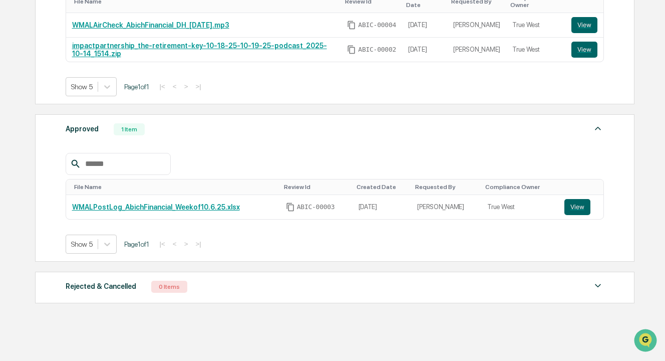
click at [577, 201] on button "View" at bounding box center [577, 207] width 26 height 16
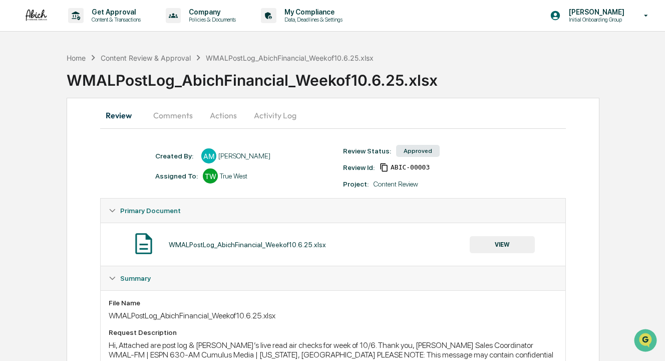
click at [131, 57] on div "Content Review & Approval" at bounding box center [146, 58] width 90 height 9
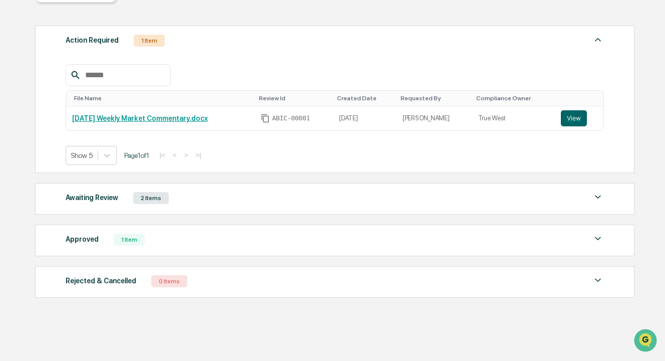
scroll to position [124, 0]
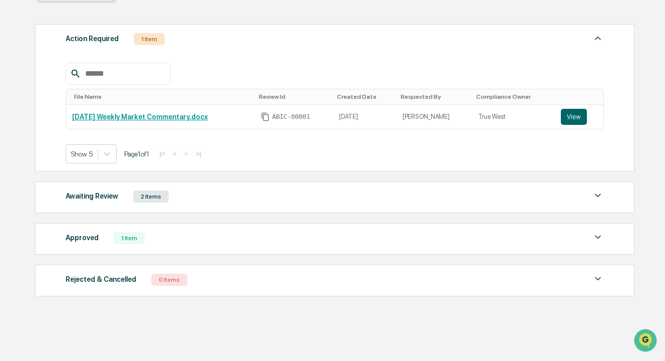
click at [428, 207] on div "Awaiting Review 2 Items File Name Review Id Created Date Requested By Complianc…" at bounding box center [334, 197] width 599 height 32
click at [430, 197] on div "Awaiting Review 2 Items" at bounding box center [335, 196] width 539 height 14
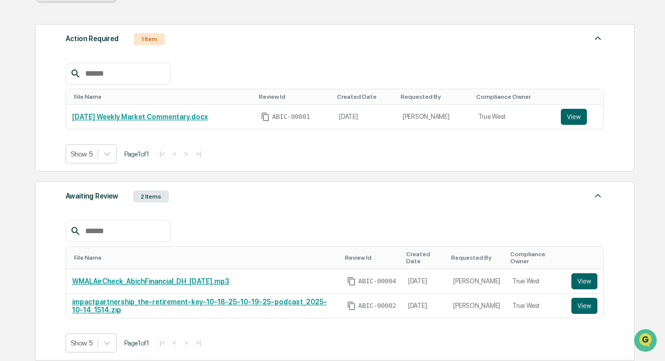
click at [582, 273] on button "View" at bounding box center [584, 281] width 26 height 16
